Goal: Task Accomplishment & Management: Use online tool/utility

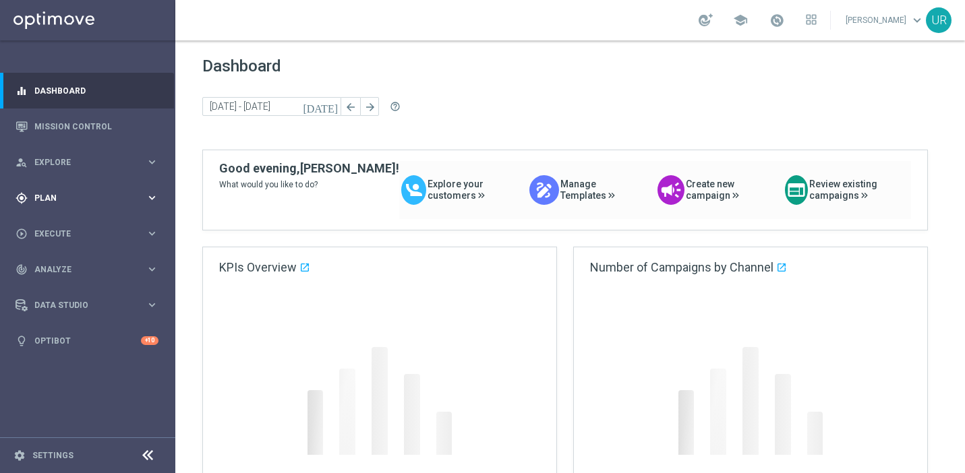
click at [155, 195] on icon "keyboard_arrow_right" at bounding box center [152, 197] width 13 height 13
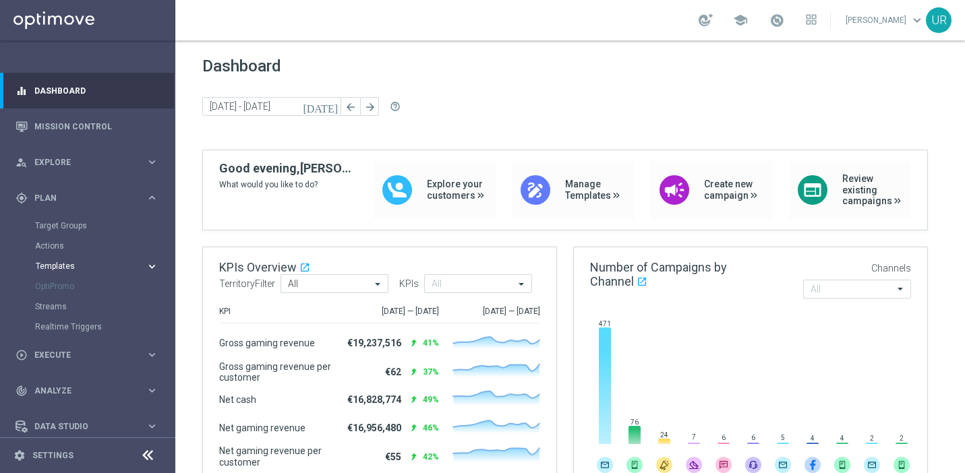
click at [146, 266] on icon "keyboard_arrow_right" at bounding box center [152, 266] width 13 height 13
click at [71, 289] on link "Optimail" at bounding box center [91, 286] width 98 height 11
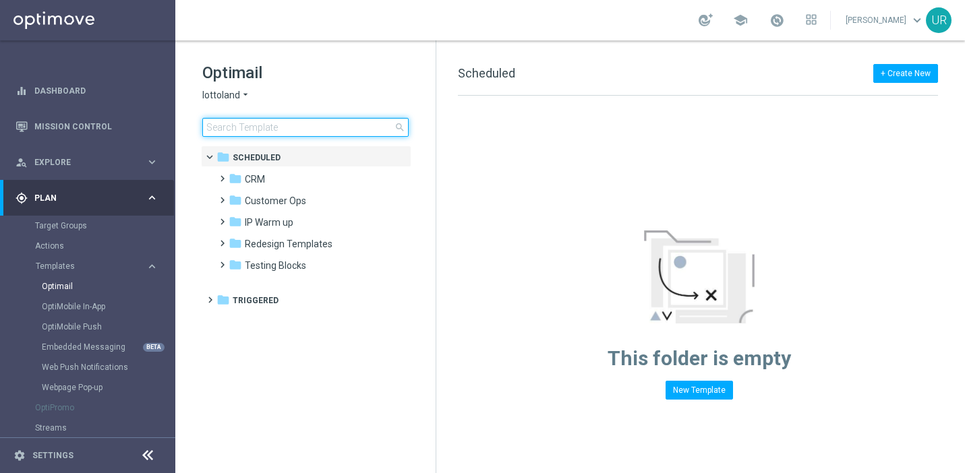
click at [264, 127] on input at bounding box center [305, 127] width 206 height 19
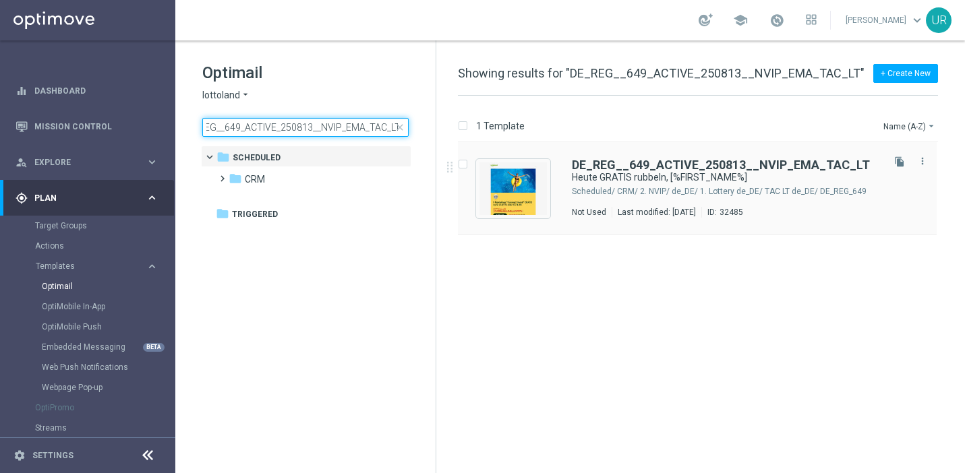
type input "DE_REG__649_ACTIVE_250813__NVIP_EMA_TAC_LT"
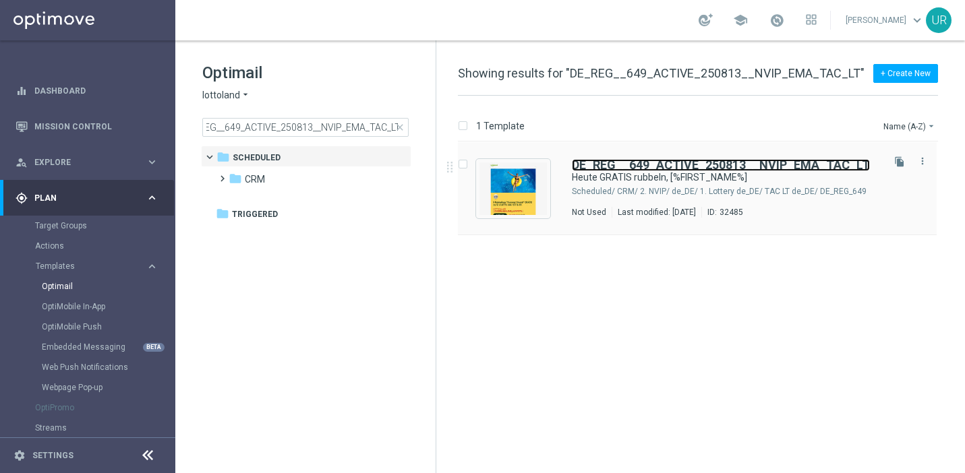
click at [633, 169] on b "DE_REG__649_ACTIVE_250813__NVIP_EMA_TAC_LT" at bounding box center [721, 165] width 298 height 14
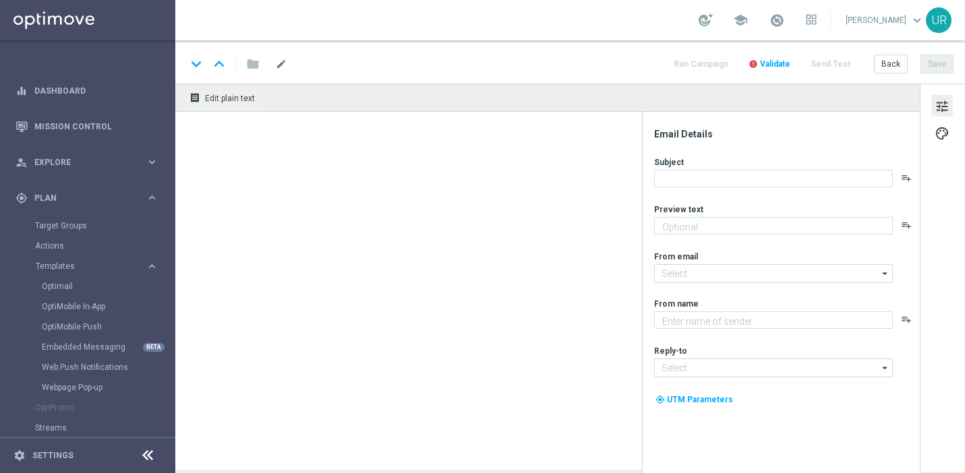
type textarea "Zu deinem LOTTO 6aus49."
type input "[EMAIL_ADDRESS][DOMAIN_NAME]"
type textarea "Lottoland"
type input "[EMAIL_ADDRESS][DOMAIN_NAME]"
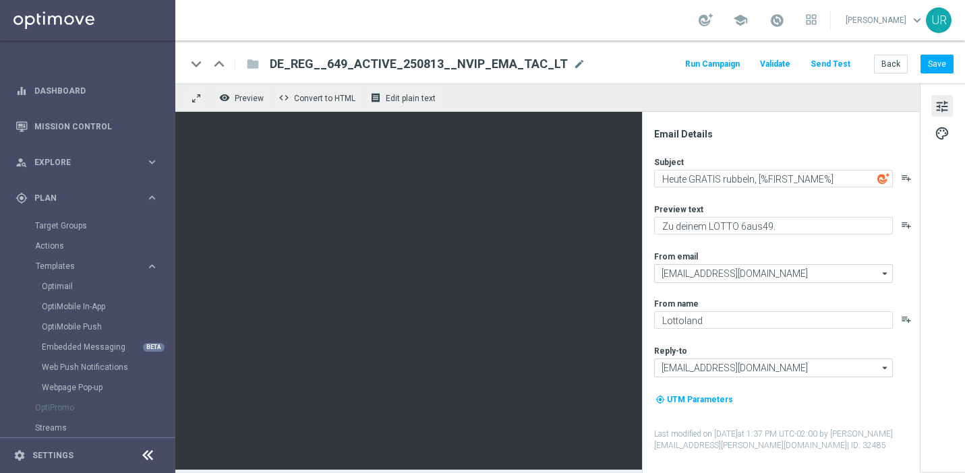
click at [829, 64] on button "Send Test" at bounding box center [830, 64] width 44 height 18
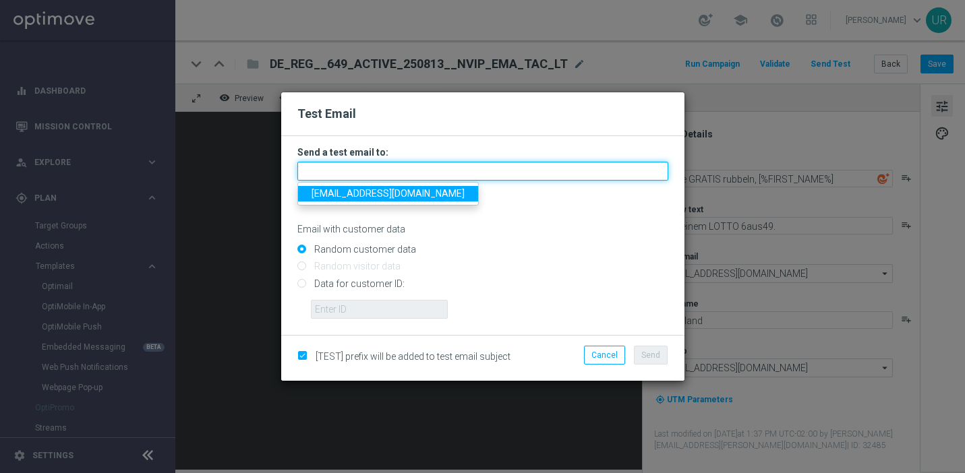
click at [559, 166] on input "text" at bounding box center [482, 171] width 371 height 19
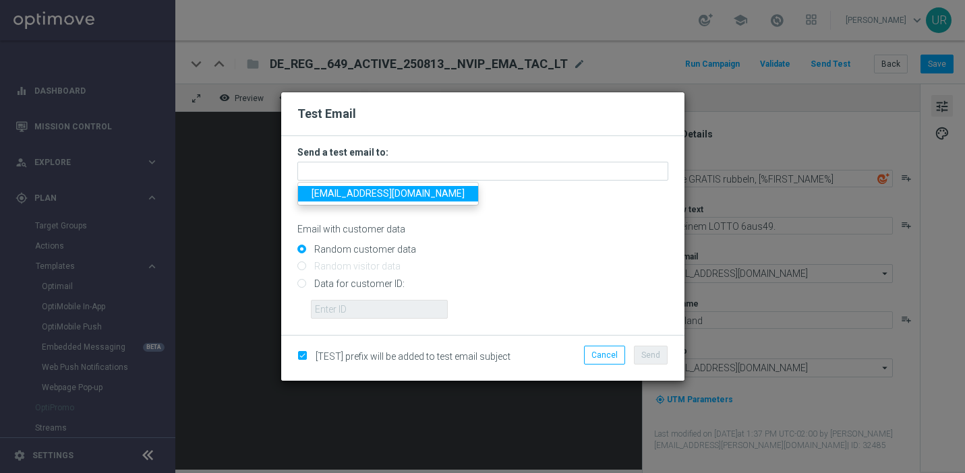
click at [331, 196] on span "[EMAIL_ADDRESS][DOMAIN_NAME]" at bounding box center [388, 193] width 153 height 11
type input "[EMAIL_ADDRESS][DOMAIN_NAME]"
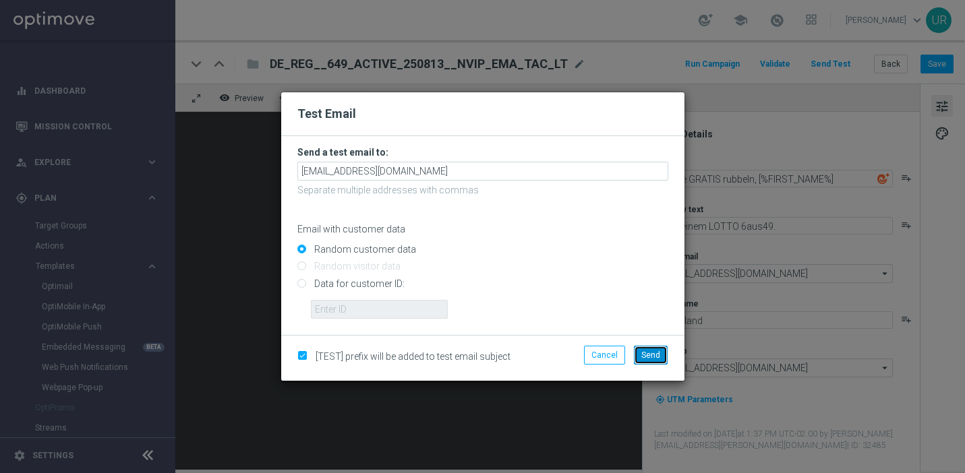
click at [647, 354] on span "Send" at bounding box center [650, 355] width 19 height 9
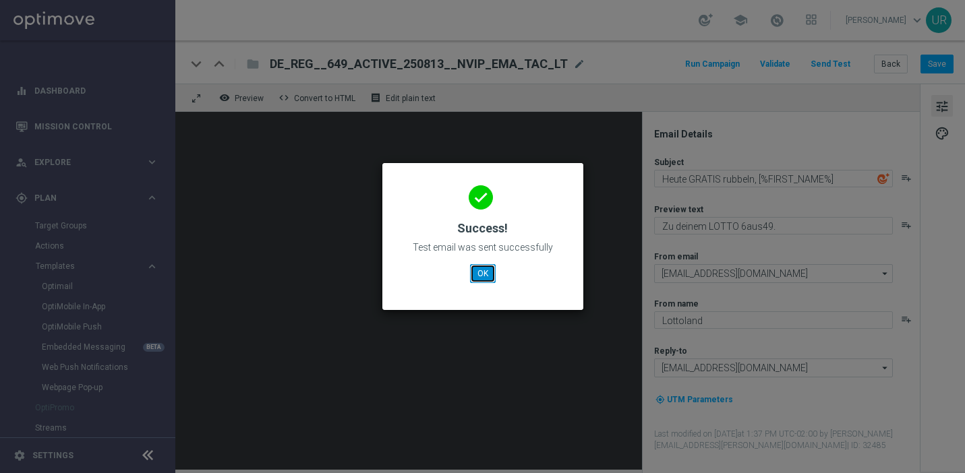
click at [483, 272] on button "OK" at bounding box center [483, 273] width 26 height 19
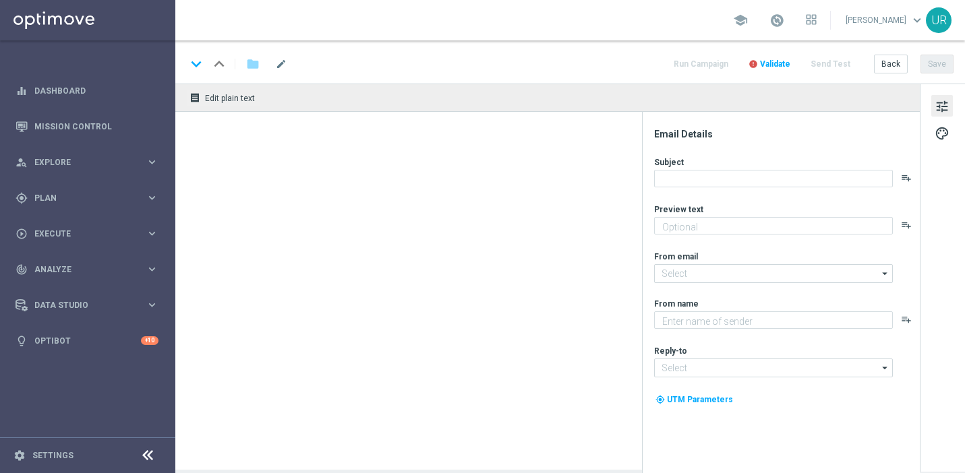
type textarea "Zu deinem LOTTO 6aus49."
type textarea "Lottoland"
type input "[EMAIL_ADDRESS][DOMAIN_NAME]"
type textarea "Mit deinem LOTTO 6aus49."
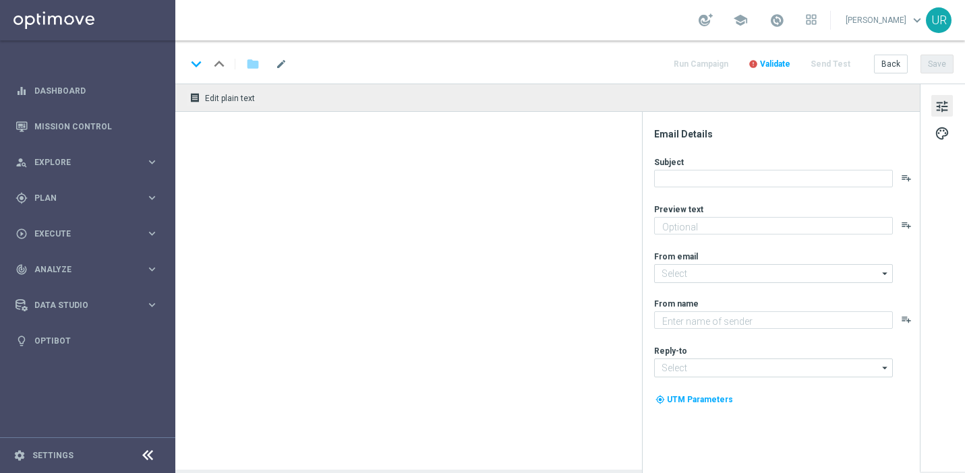
type textarea "Lottoland"
type input "[EMAIL_ADDRESS][DOMAIN_NAME]"
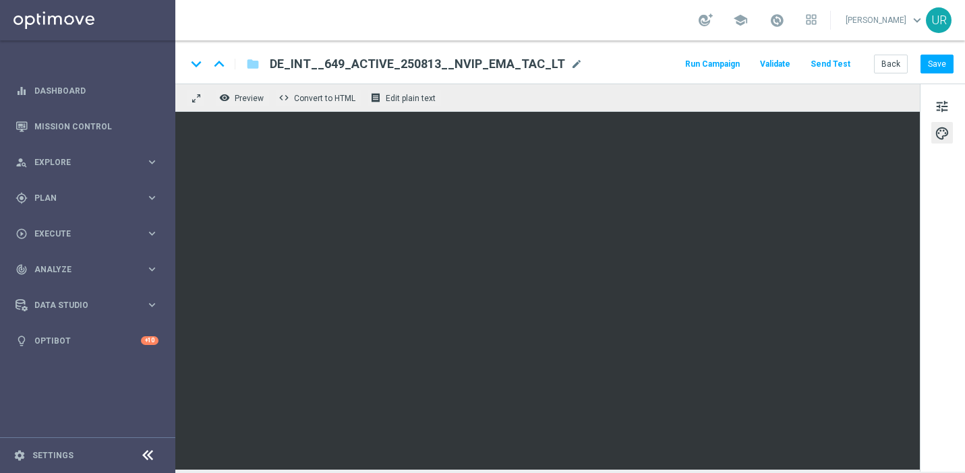
click at [831, 66] on button "Send Test" at bounding box center [830, 64] width 44 height 18
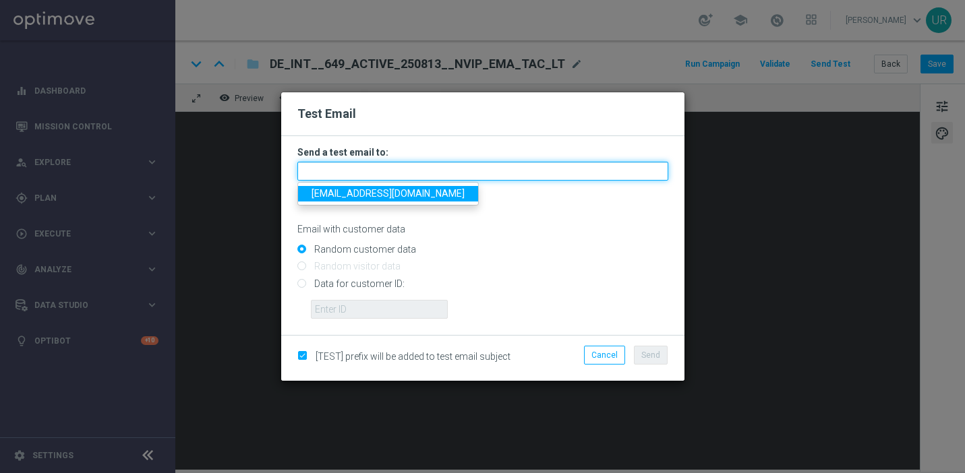
click at [496, 166] on input "text" at bounding box center [482, 171] width 371 height 19
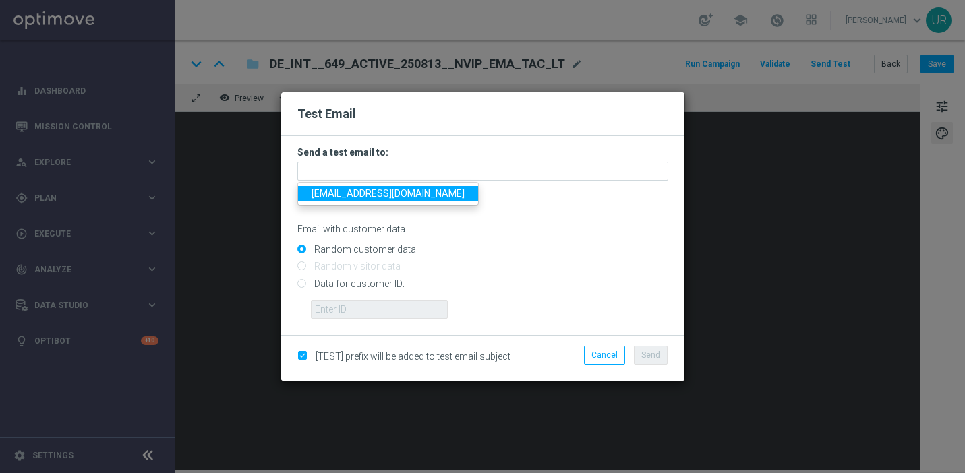
click at [338, 198] on span "[EMAIL_ADDRESS][DOMAIN_NAME]" at bounding box center [388, 193] width 153 height 11
type input "[EMAIL_ADDRESS][DOMAIN_NAME]"
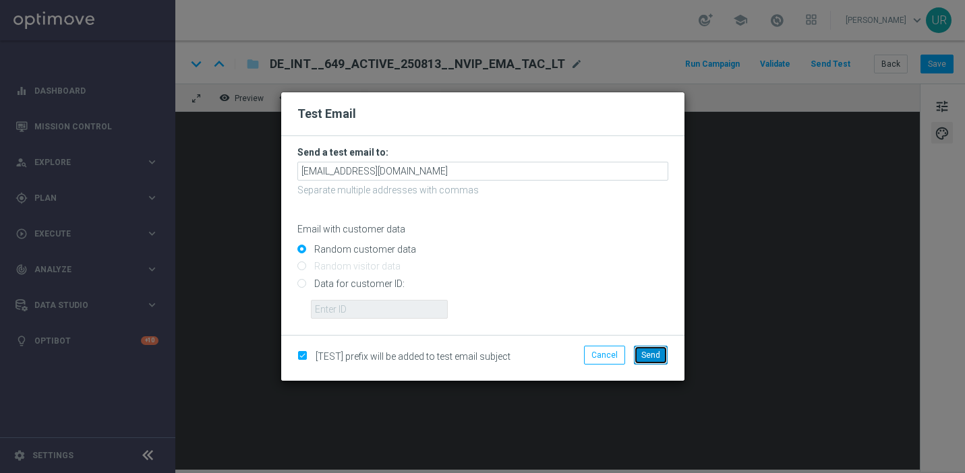
click at [650, 359] on span "Send" at bounding box center [650, 355] width 19 height 9
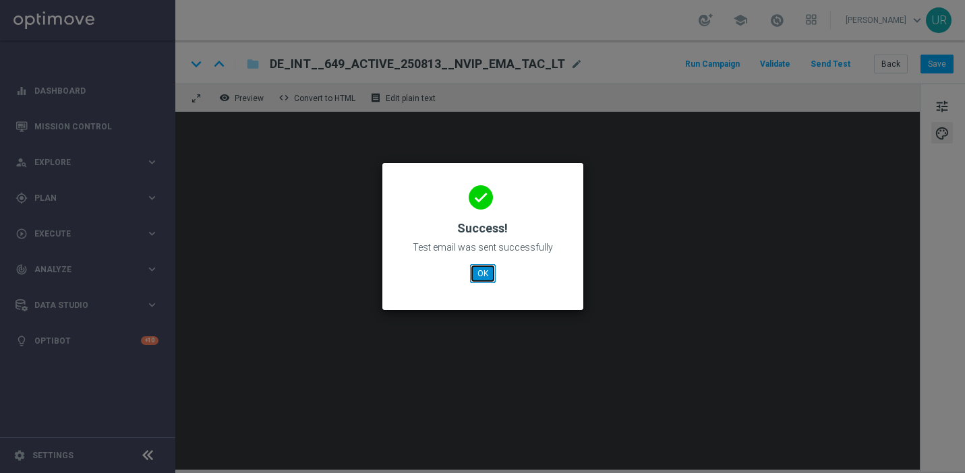
click at [483, 274] on button "OK" at bounding box center [483, 273] width 26 height 19
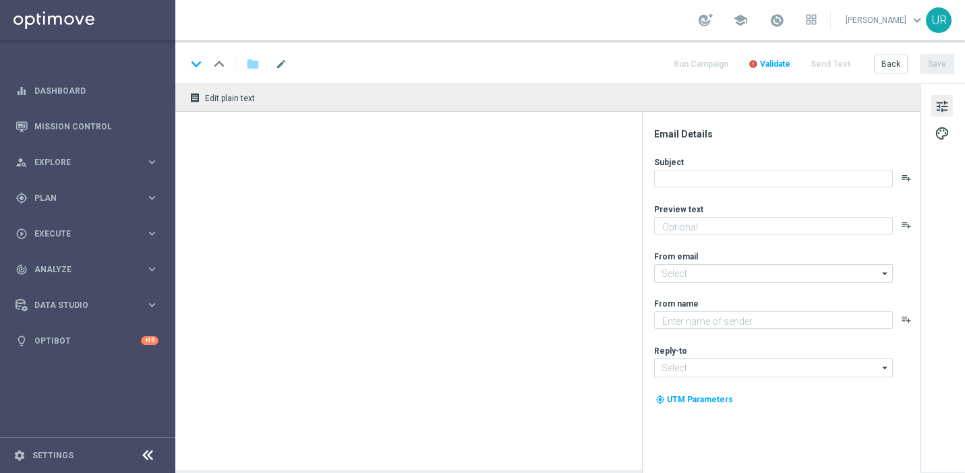
type textarea "Mit deinem LOTTO 6aus49."
type textarea "Lottoland"
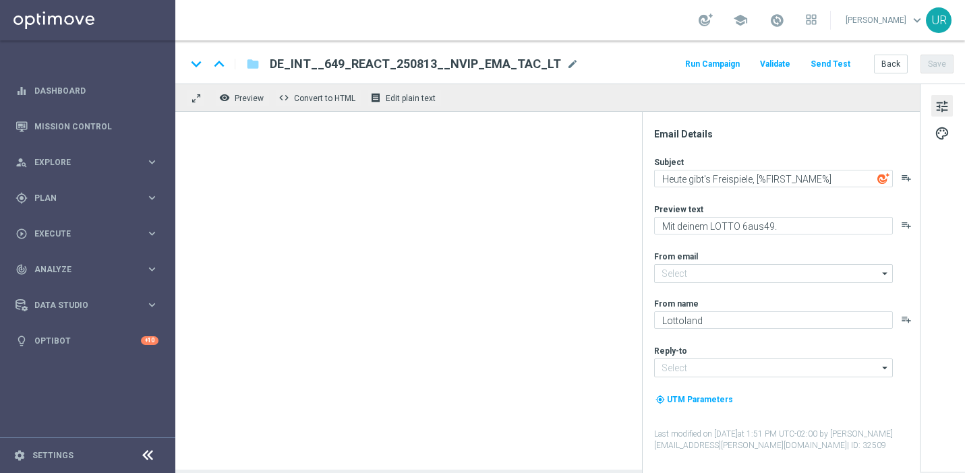
type input "[EMAIL_ADDRESS][DOMAIN_NAME]"
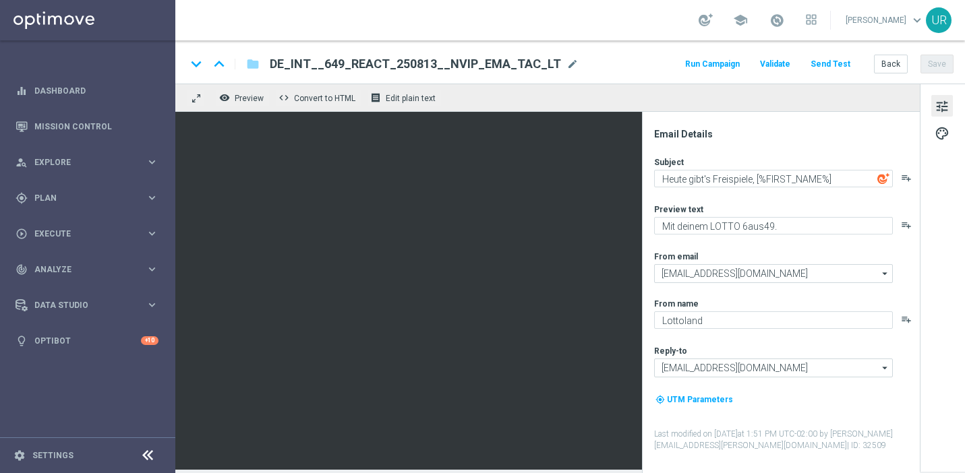
click at [835, 64] on button "Send Test" at bounding box center [830, 64] width 44 height 18
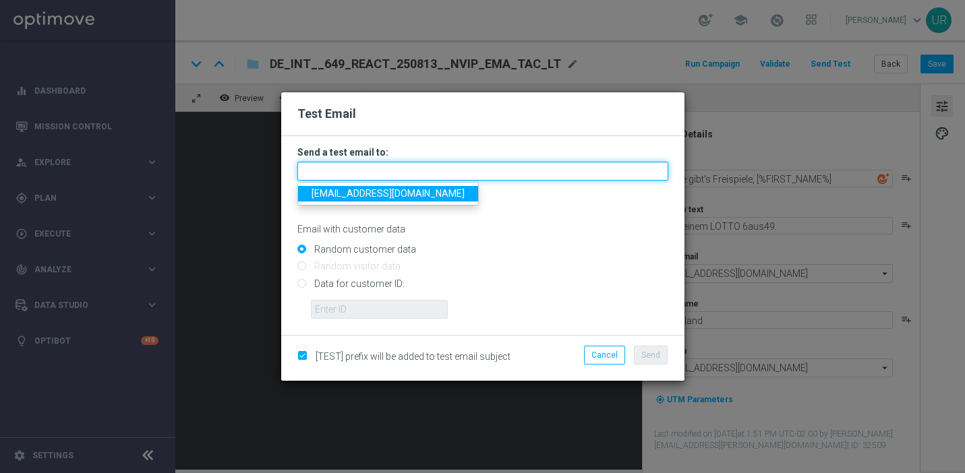
click at [525, 173] on input "text" at bounding box center [482, 171] width 371 height 19
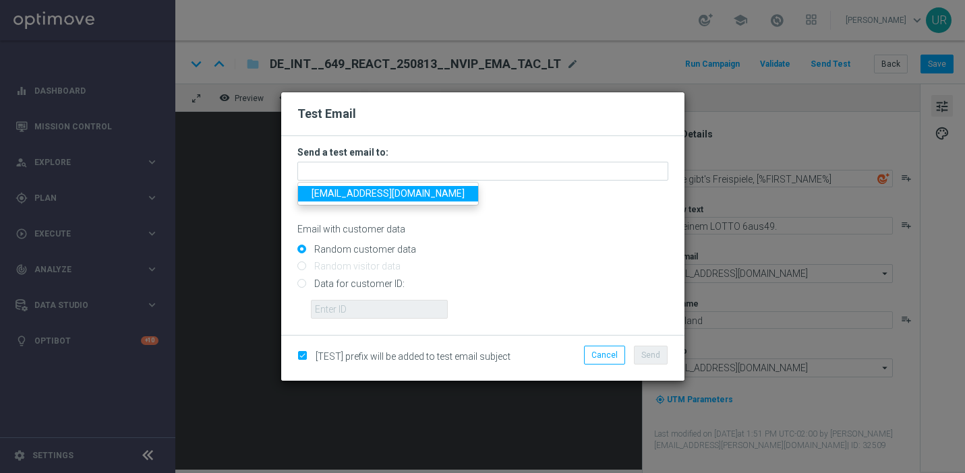
click at [345, 194] on span "[EMAIL_ADDRESS][DOMAIN_NAME]" at bounding box center [388, 193] width 153 height 11
type input "[EMAIL_ADDRESS][DOMAIN_NAME]"
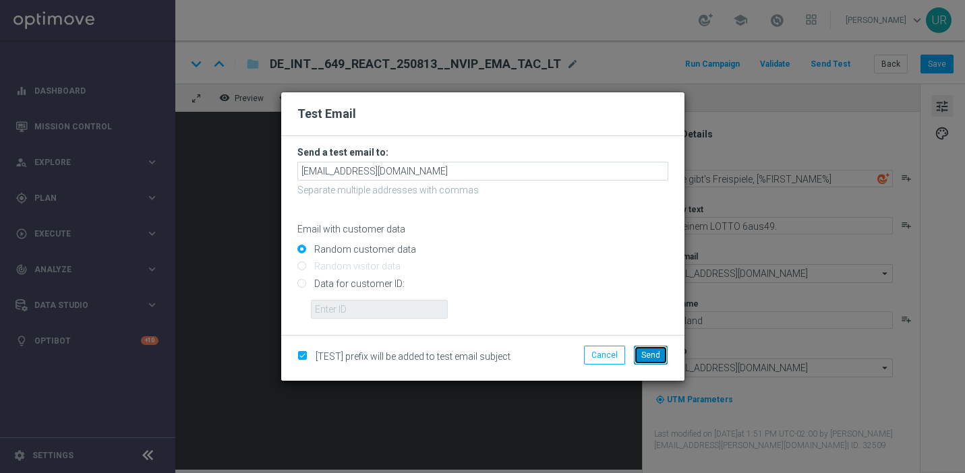
click at [654, 347] on button "Send" at bounding box center [651, 355] width 34 height 19
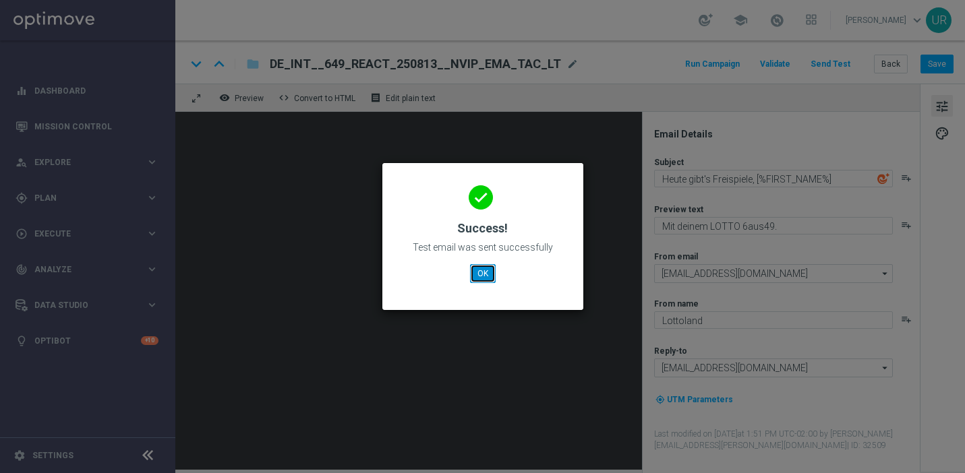
click at [490, 276] on button "OK" at bounding box center [483, 273] width 26 height 19
